Goal: Register for event/course

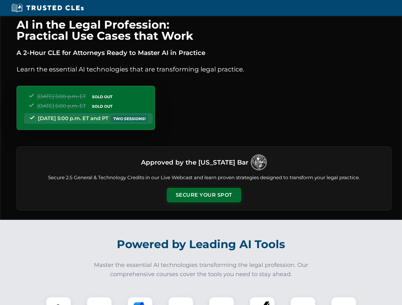
click at [204, 195] on button "Secure Your Spot" at bounding box center [204, 195] width 74 height 15
click at [59, 301] on img at bounding box center [58, 310] width 18 height 18
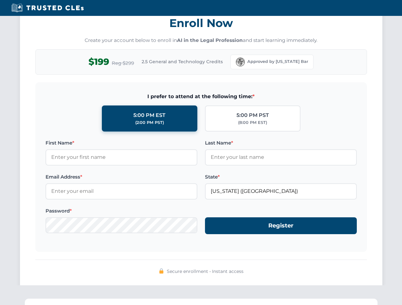
scroll to position [624, 0]
